Goal: Information Seeking & Learning: Learn about a topic

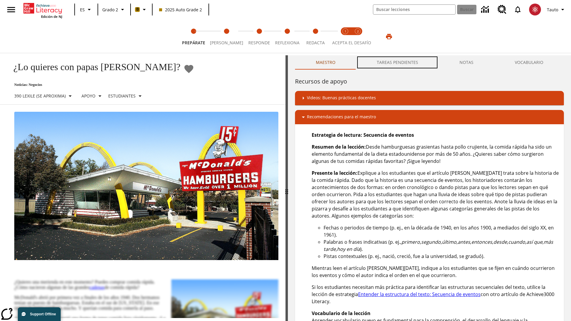
click at [398, 62] on button "TAREAS PENDIENTES" at bounding box center [397, 62] width 83 height 14
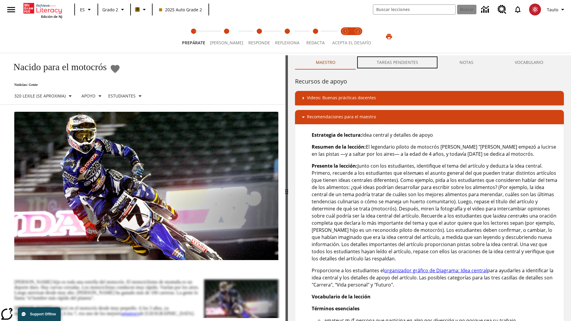
click at [398, 62] on button "TAREAS PENDIENTES" at bounding box center [397, 62] width 83 height 14
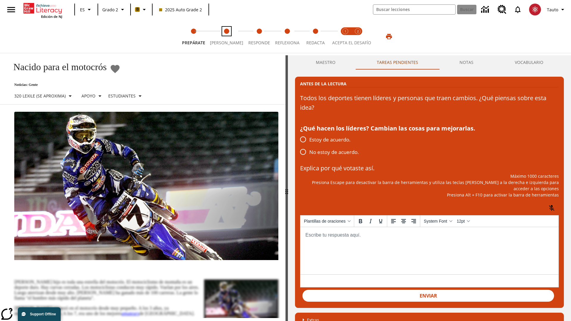
click at [224, 37] on span "[PERSON_NAME]" at bounding box center [226, 40] width 33 height 11
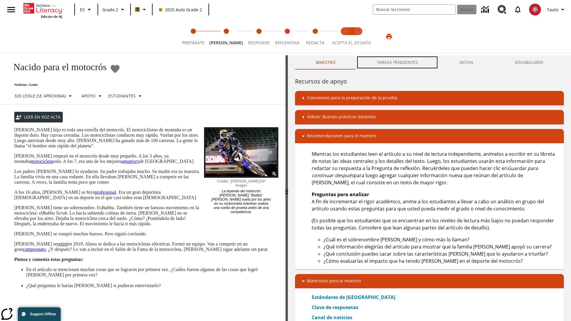
scroll to position [0, 0]
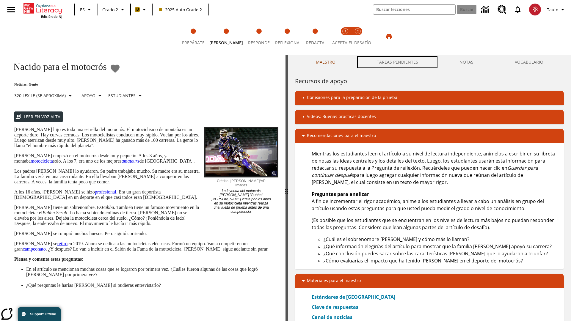
click at [398, 62] on button "TAREAS PENDIENTES" at bounding box center [397, 62] width 83 height 14
